Goal: Information Seeking & Learning: Stay updated

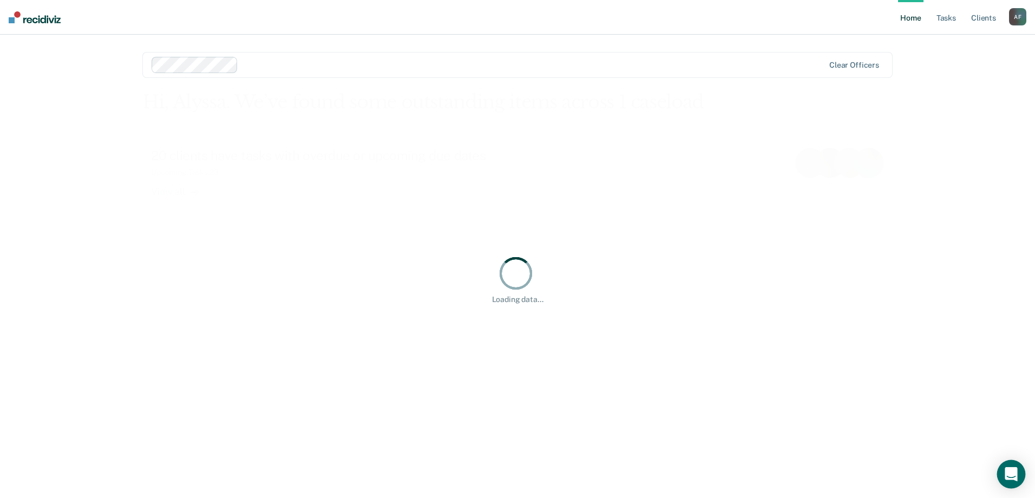
click at [1002, 475] on div "Open Intercom Messenger" at bounding box center [1011, 474] width 29 height 29
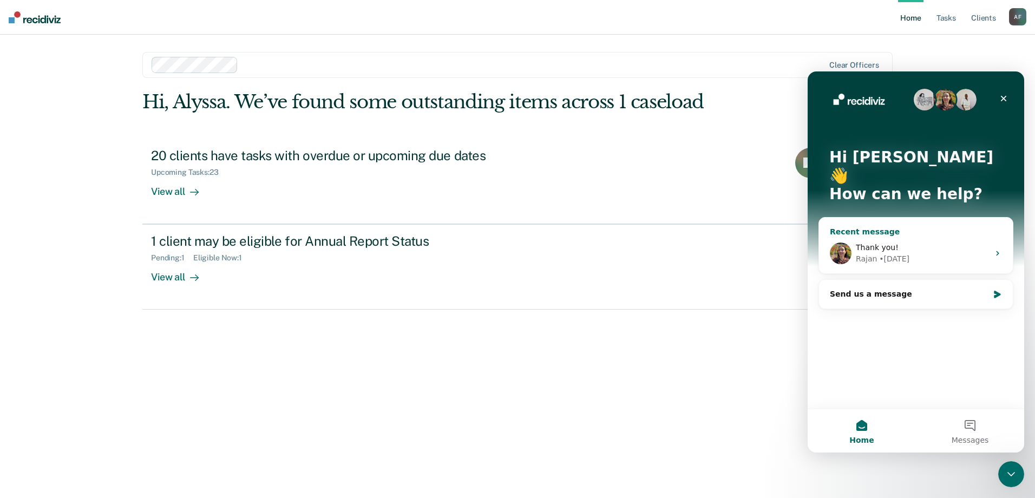
click at [925, 253] on div "Rajan • 3d ago" at bounding box center [921, 258] width 133 height 11
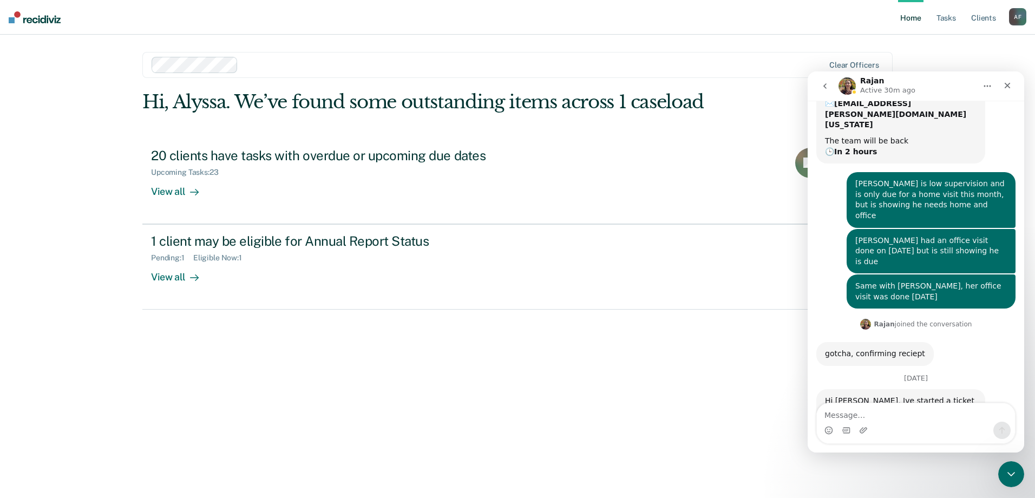
scroll to position [185, 0]
